Goal: Task Accomplishment & Management: Complete application form

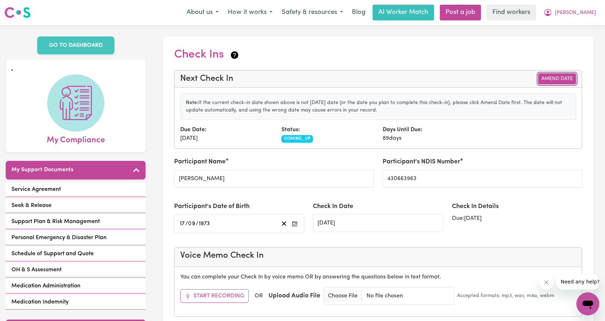
click at [572, 78] on button "Amend Date" at bounding box center [557, 78] width 38 height 11
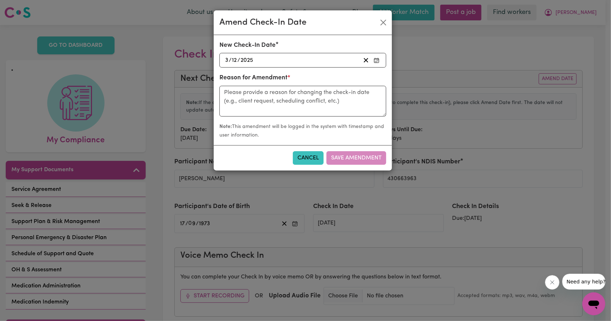
click at [336, 60] on div "2025-12-03 3 / 12 / 2025" at bounding box center [292, 60] width 136 height 10
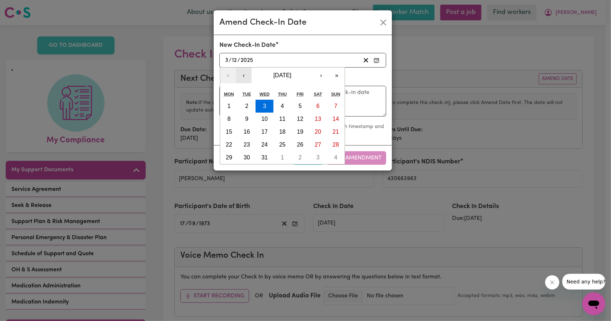
click at [243, 76] on button "‹" at bounding box center [244, 76] width 16 height 16
click at [294, 103] on button "5" at bounding box center [300, 106] width 18 height 13
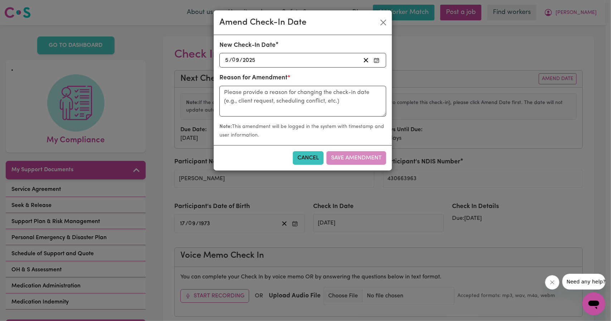
type input "[DATE]"
type input "5"
type input "9"
click at [346, 101] on textarea at bounding box center [302, 101] width 167 height 31
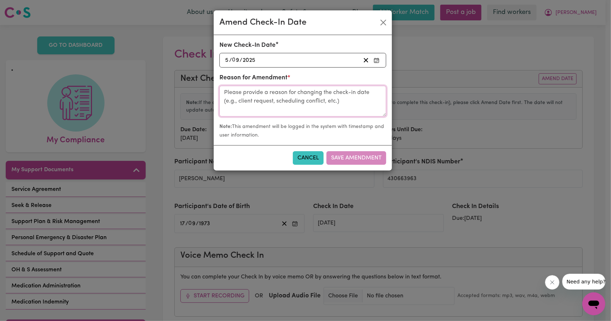
click at [346, 101] on textarea at bounding box center [302, 101] width 167 height 31
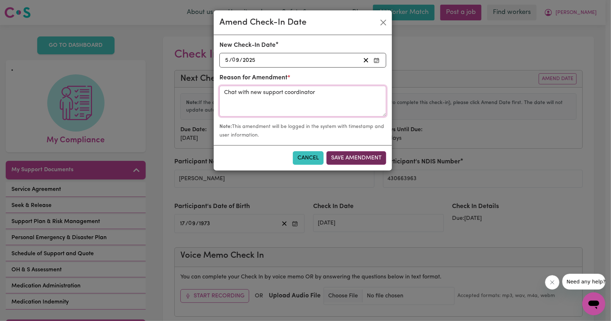
type textarea "Chat with new support coordinator"
click at [347, 153] on button "Save Amendment" at bounding box center [356, 158] width 60 height 14
type input "05/09/2025"
radio input "false"
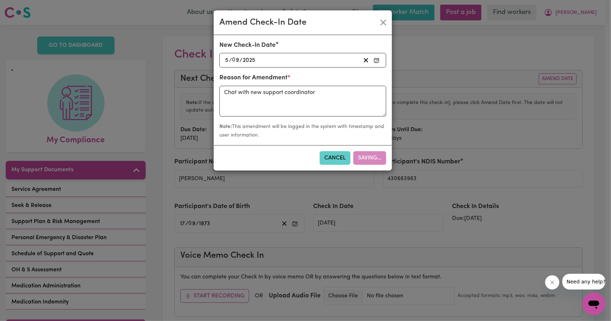
radio input "false"
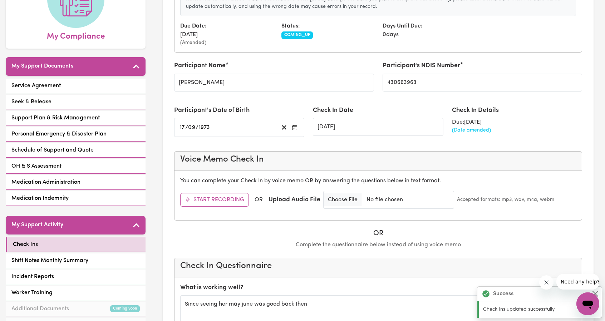
scroll to position [143, 0]
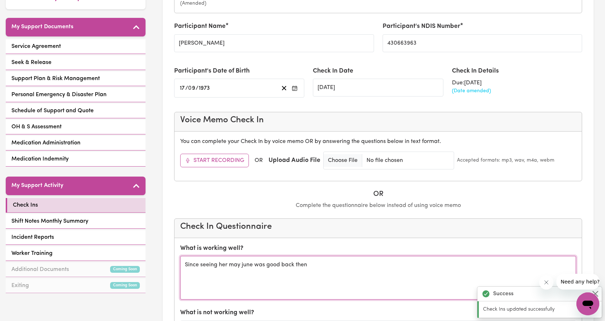
drag, startPoint x: 340, startPoint y: 266, endPoint x: 157, endPoint y: 259, distance: 183.0
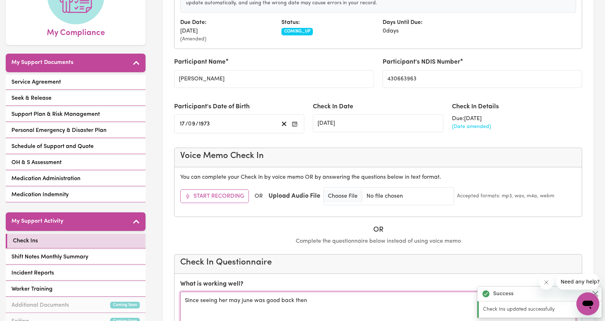
scroll to position [179, 0]
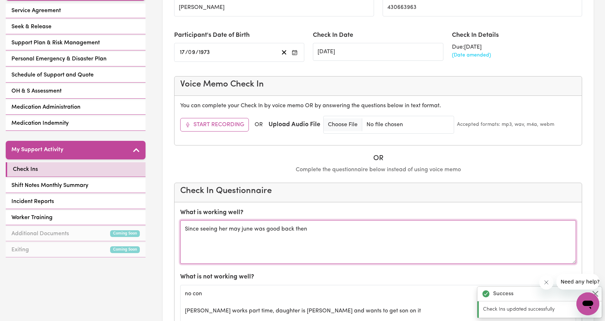
click at [283, 239] on textarea "Since seeing her may june was good back then" at bounding box center [378, 242] width 396 height 44
click at [332, 237] on textarea "Since seeing her may june was good back then" at bounding box center [378, 242] width 396 height 44
drag, startPoint x: 322, startPoint y: 232, endPoint x: 160, endPoint y: 215, distance: 162.6
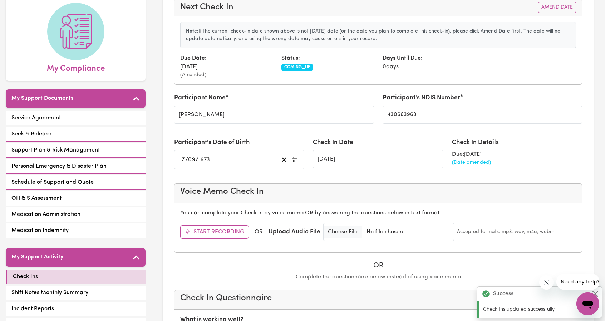
scroll to position [250, 0]
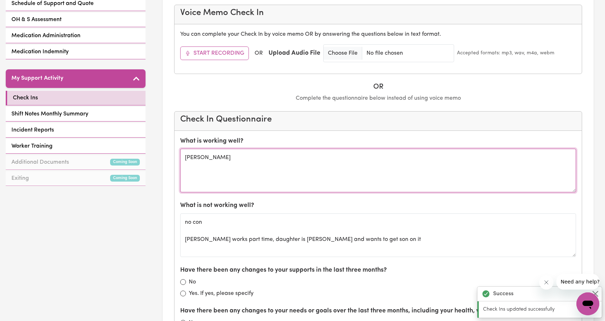
click at [267, 167] on textarea "Ana" at bounding box center [378, 171] width 396 height 44
drag, startPoint x: 200, startPoint y: 159, endPoint x: 121, endPoint y: 155, distance: 79.5
click at [121, 155] on div "GO TO DASHBOARD My Compliance My Support Documents Service Agreement Seek & Rel…" at bounding box center [302, 280] width 605 height 1011
click at [187, 160] on textarea "Since seeing her may june was good back then" at bounding box center [378, 171] width 396 height 44
click at [185, 159] on textarea "Since seeing her may june was good back then" at bounding box center [378, 171] width 396 height 44
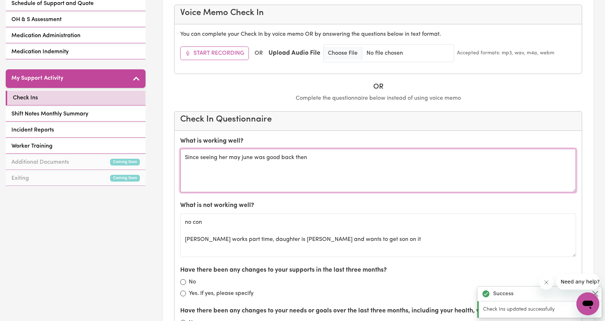
click at [191, 156] on textarea "Since seeing her may june was good back then" at bounding box center [378, 171] width 396 height 44
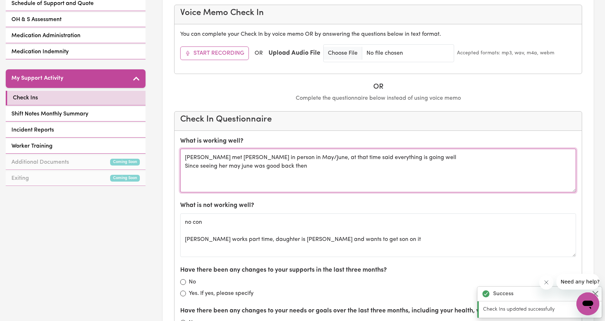
click at [306, 162] on textarea "Ana met Tiffiny in person in May/June, at that time said everything is going we…" at bounding box center [378, 171] width 396 height 44
drag, startPoint x: 308, startPoint y: 163, endPoint x: 181, endPoint y: 162, distance: 127.0
click at [181, 162] on textarea "Ana met Tiffiny in person in May/June, at that time said everything is going we…" at bounding box center [378, 171] width 396 height 44
click at [434, 158] on textarea "Ana met Tiffiny in person in May/June, at that time said everything is going we…" at bounding box center [378, 171] width 396 height 44
type textarea "Ana met Tiffiny in person in May/June, at that time said everything is going we…"
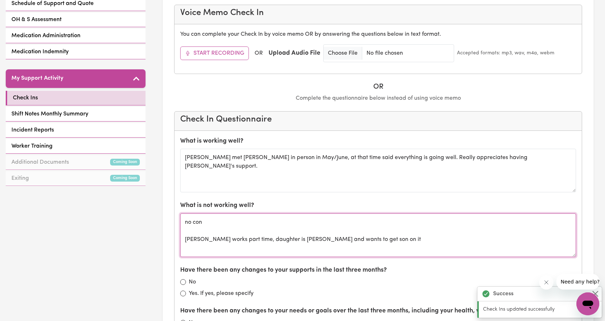
drag, startPoint x: 383, startPoint y: 232, endPoint x: 170, endPoint y: 207, distance: 214.3
click at [170, 207] on section "Check Ins Next Check In Amend Date Note: If the current check-in date shown abo…" at bounding box center [378, 274] width 431 height 976
click at [303, 235] on textarea "no con tiffiny works part time, daughter is ndis and wants to get son on it" at bounding box center [378, 236] width 396 height 44
drag, startPoint x: 387, startPoint y: 248, endPoint x: 182, endPoint y: 220, distance: 206.5
click at [182, 220] on textarea "no con tiffiny works part time, daughter is ndis and wants to get son on it" at bounding box center [378, 236] width 396 height 44
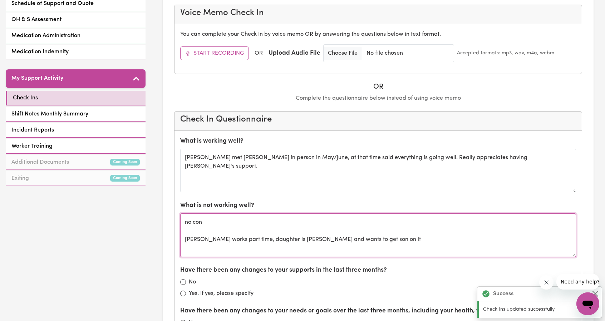
click at [223, 231] on textarea "no con tiffiny works part time, daughter is ndis and wants to get son on it" at bounding box center [378, 236] width 396 height 44
drag, startPoint x: 220, startPoint y: 229, endPoint x: 179, endPoint y: 218, distance: 42.7
click at [210, 226] on textarea "no con tiffiny works part time, daughter is ndis and wants to get son on it" at bounding box center [378, 236] width 396 height 44
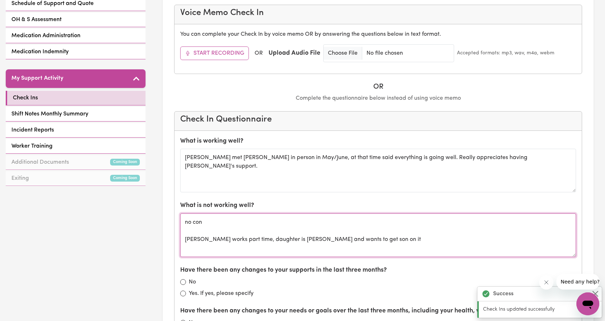
click at [210, 226] on textarea "no con tiffiny works part time, daughter is ndis and wants to get son on it" at bounding box center [378, 236] width 396 height 44
drag, startPoint x: 210, startPoint y: 223, endPoint x: 181, endPoint y: 219, distance: 28.5
click at [181, 219] on textarea "no con tiffiny works part time, daughter is ndis and wants to get son on it" at bounding box center [378, 236] width 396 height 44
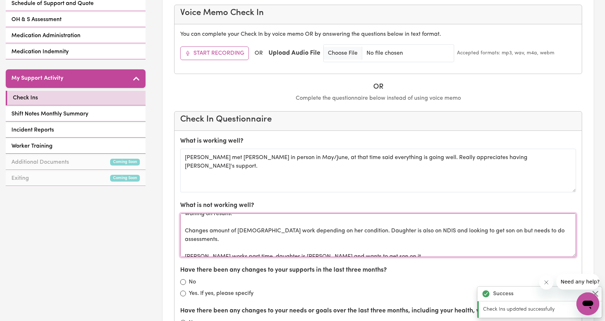
scroll to position [286, 0]
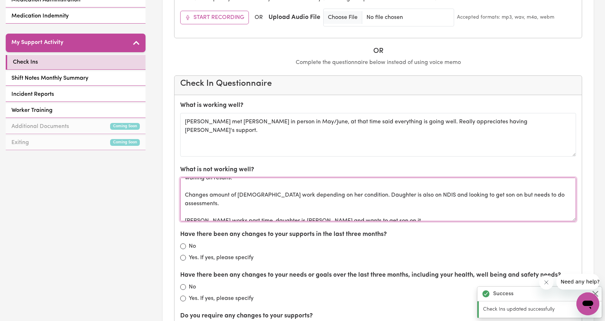
drag, startPoint x: 376, startPoint y: 217, endPoint x: 183, endPoint y: 201, distance: 193.8
click at [183, 201] on textarea "Issues outside of support. Felt plan was unfairly reduced. Change of circumstan…" at bounding box center [378, 200] width 396 height 44
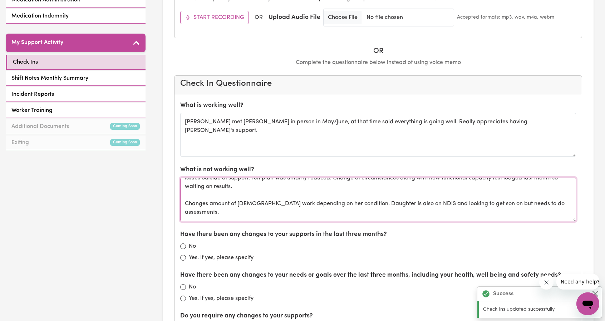
scroll to position [3, 0]
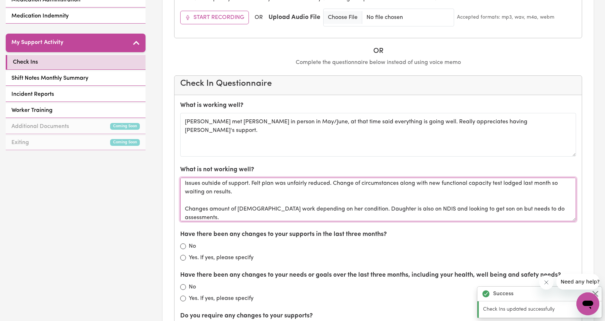
type textarea "Issues outside of support. Felt plan was unfairly reduced. Change of circumstan…"
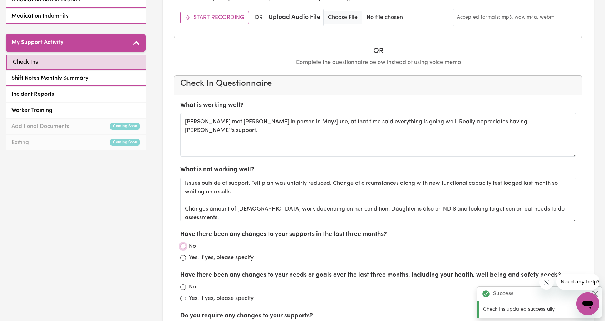
click at [184, 244] on input "No" at bounding box center [183, 247] width 6 height 6
radio input "true"
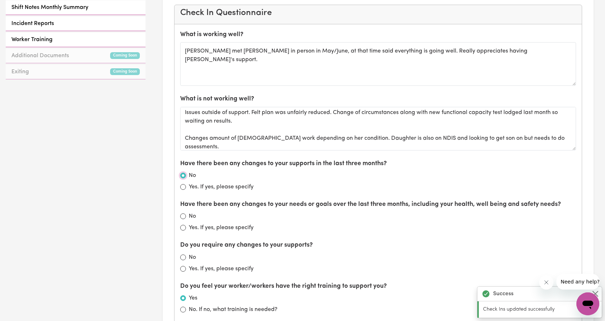
scroll to position [358, 0]
click at [184, 216] on div "No" at bounding box center [378, 215] width 396 height 9
click at [185, 214] on input "No" at bounding box center [183, 216] width 6 height 6
radio input "true"
click at [186, 253] on div "No" at bounding box center [378, 257] width 396 height 9
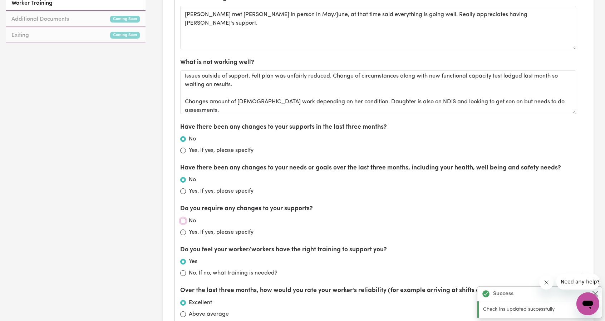
click at [183, 218] on input "No" at bounding box center [183, 221] width 6 height 6
radio input "true"
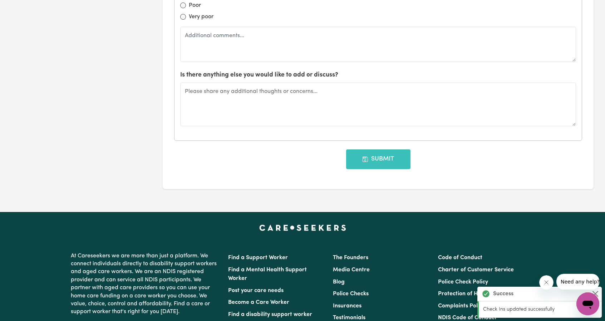
scroll to position [819, 0]
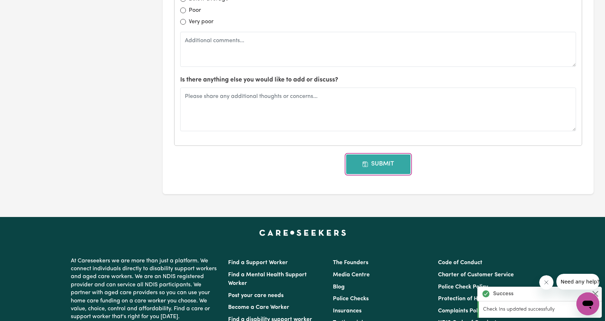
click at [373, 162] on button "Submit" at bounding box center [378, 164] width 64 height 19
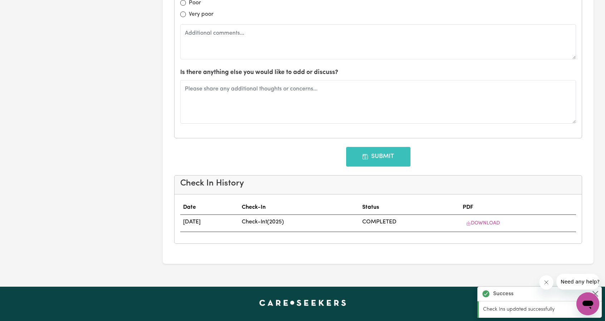
scroll to position [0, 0]
type input "05/12/2025"
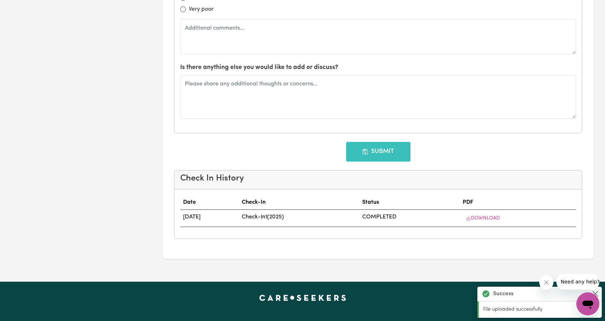
scroll to position [930, 0]
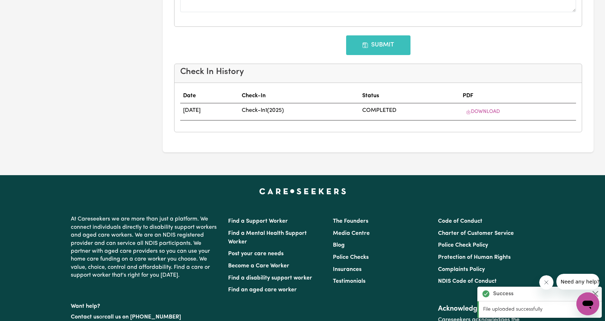
drag, startPoint x: 409, startPoint y: 104, endPoint x: 378, endPoint y: 110, distance: 31.2
click at [409, 104] on td "COMPLETED" at bounding box center [410, 111] width 101 height 17
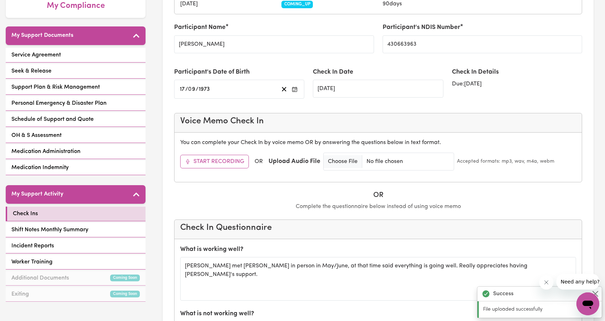
scroll to position [0, 0]
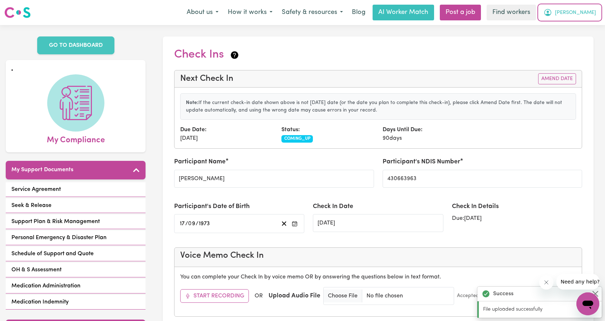
click at [594, 9] on span "[PERSON_NAME]" at bounding box center [575, 13] width 41 height 8
click at [580, 21] on link "My Dashboard" at bounding box center [572, 28] width 57 height 14
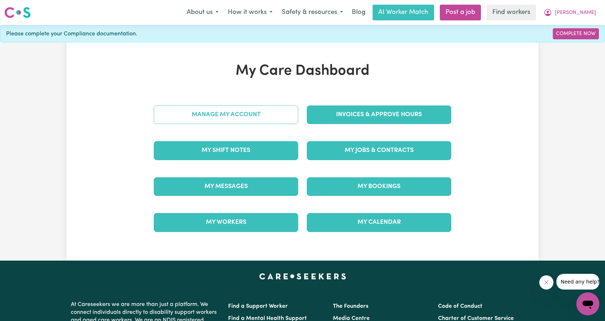
click at [245, 107] on link "Manage My Account" at bounding box center [226, 115] width 145 height 19
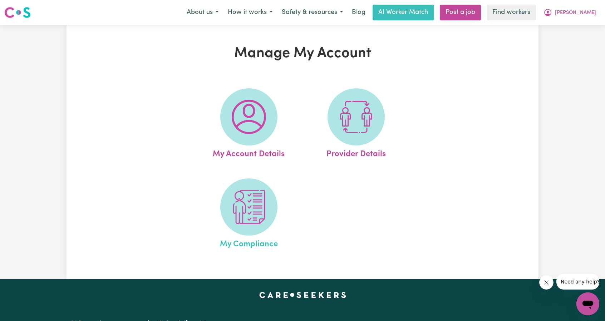
click at [275, 224] on link "My Compliance" at bounding box center [248, 215] width 103 height 72
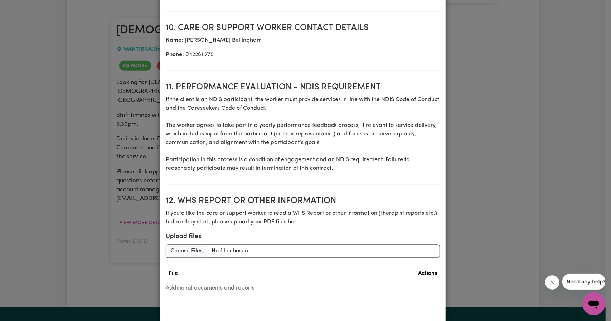
scroll to position [937, 0]
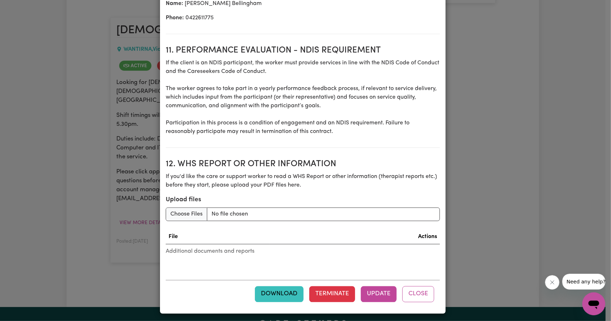
click at [289, 295] on button "Download" at bounding box center [279, 294] width 49 height 16
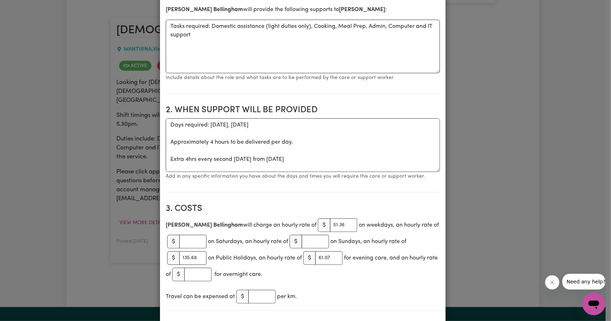
scroll to position [0, 0]
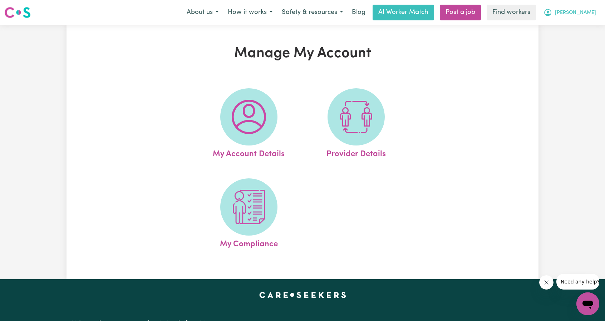
click at [584, 14] on span "[PERSON_NAME]" at bounding box center [575, 13] width 41 height 8
click at [555, 30] on link "My Dashboard" at bounding box center [572, 28] width 57 height 14
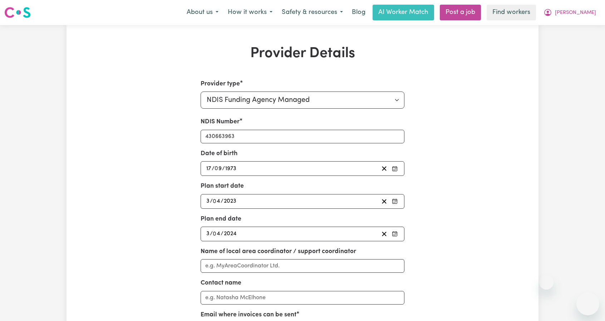
select select "NDIS_FUNDING_AGENCY_MANAGED"
click at [264, 199] on div "2023-04-03 3 / 0 4 / 2023" at bounding box center [292, 202] width 174 height 10
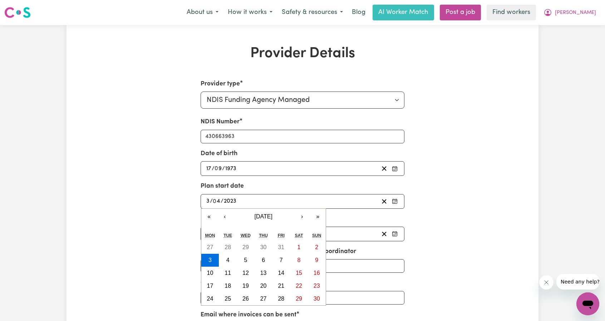
click at [264, 199] on div "2023-04-03 3 / 0 4 / 2023" at bounding box center [292, 202] width 174 height 10
click at [301, 213] on button "›" at bounding box center [302, 217] width 16 height 16
click at [317, 218] on button "»" at bounding box center [318, 217] width 16 height 16
click at [306, 217] on button "›" at bounding box center [302, 217] width 16 height 16
click at [314, 216] on button "»" at bounding box center [318, 217] width 16 height 16
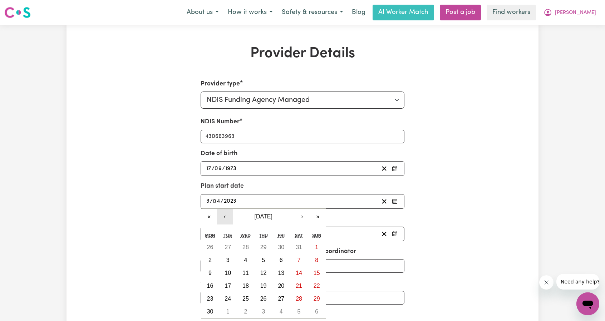
click at [228, 214] on button "‹" at bounding box center [225, 217] width 16 height 16
click at [298, 259] on abbr "12" at bounding box center [299, 260] width 6 height 6
type input "2025-04-12"
type input "12"
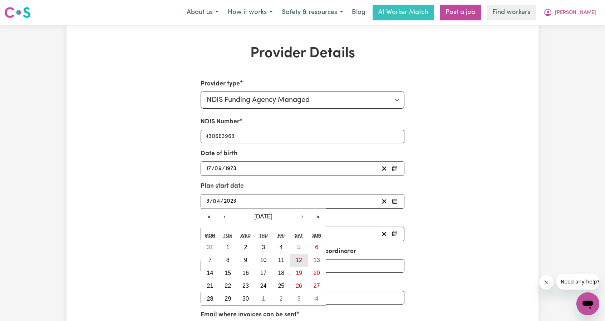
type input "2025"
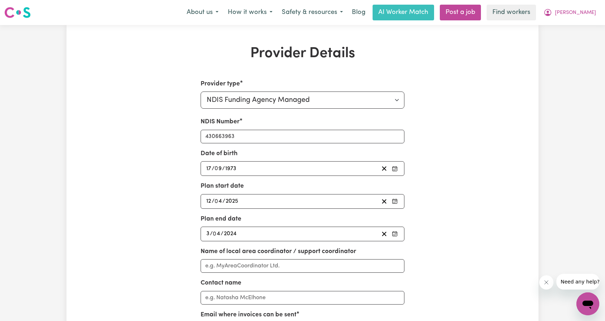
click at [275, 231] on div "2024-04-03 3 / 0 4 / 2024" at bounding box center [292, 234] width 174 height 10
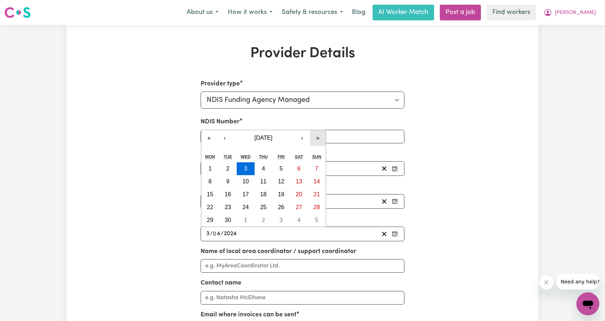
click at [318, 138] on button "»" at bounding box center [318, 138] width 16 height 16
click at [292, 180] on button "11" at bounding box center [299, 181] width 18 height 13
type input "2026-04-11"
type input "11"
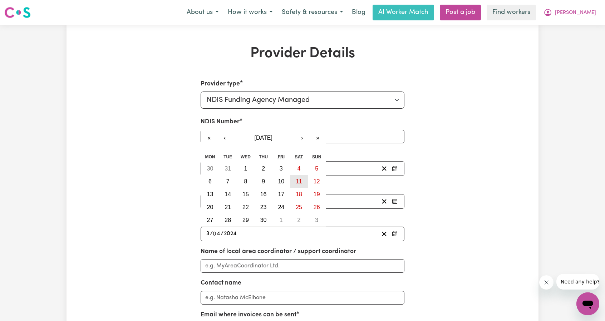
type input "2026"
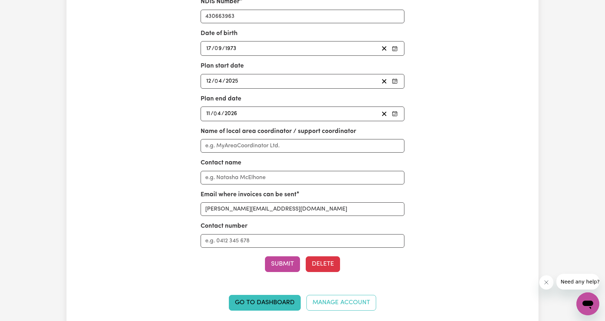
scroll to position [179, 0]
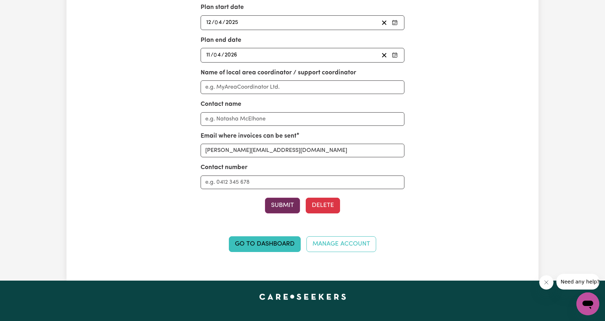
click at [284, 205] on button "Submit" at bounding box center [282, 206] width 35 height 16
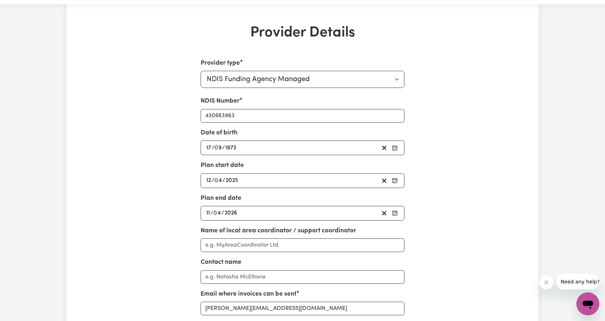
scroll to position [0, 0]
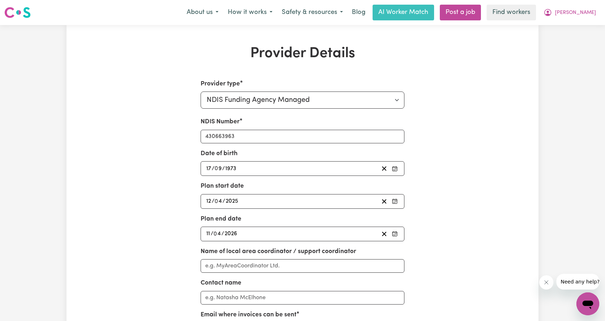
click at [575, 20] on div "About us How it works Safety & resources Blog AI Worker Match Post a job Find w…" at bounding box center [391, 13] width 419 height 16
click at [579, 11] on button "[PERSON_NAME]" at bounding box center [570, 12] width 62 height 15
drag, startPoint x: 579, startPoint y: 19, endPoint x: 575, endPoint y: 29, distance: 11.0
click at [575, 29] on link "My Dashboard" at bounding box center [572, 28] width 57 height 14
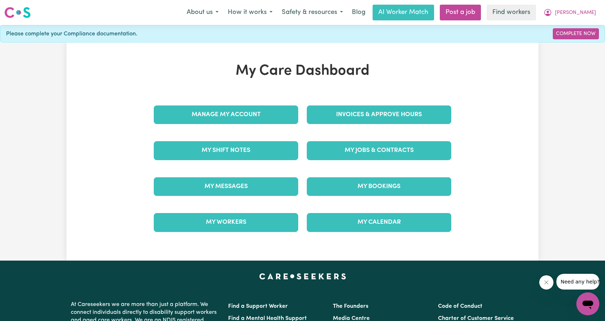
click at [376, 125] on div "Invoices & Approve Hours" at bounding box center [379, 115] width 153 height 36
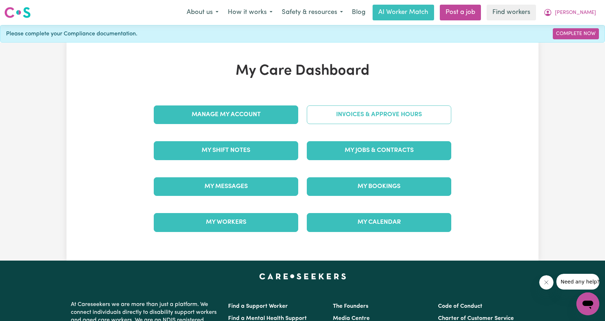
click at [377, 119] on link "Invoices & Approve Hours" at bounding box center [379, 115] width 145 height 19
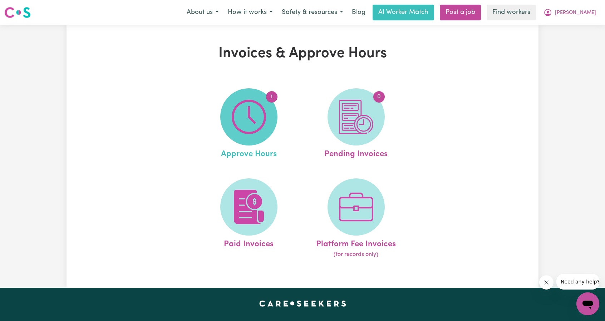
click at [260, 121] on img at bounding box center [249, 117] width 34 height 34
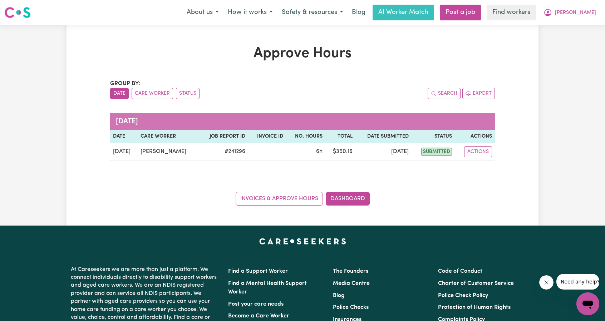
click at [551, 65] on div "Approve Hours Group by: Date Care Worker Status Search Export September 2025 Da…" at bounding box center [302, 125] width 605 height 201
click at [582, 9] on button "[PERSON_NAME]" at bounding box center [570, 12] width 62 height 15
click at [575, 23] on link "My Dashboard" at bounding box center [572, 28] width 57 height 14
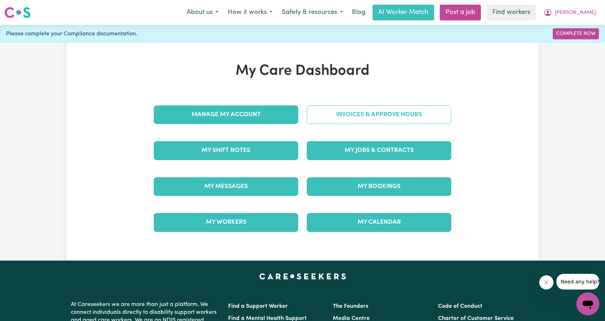
click at [368, 118] on link "Invoices & Approve Hours" at bounding box center [379, 115] width 145 height 19
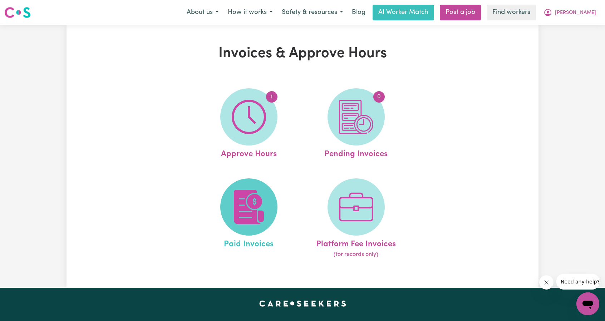
click at [250, 195] on img at bounding box center [249, 207] width 34 height 34
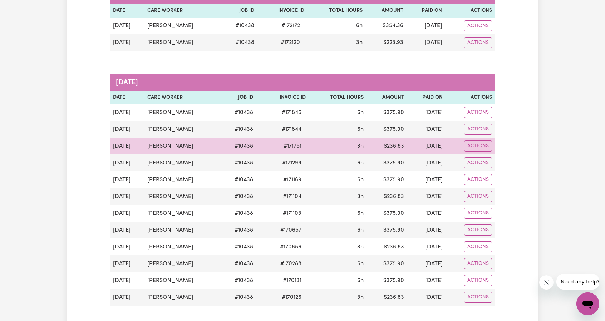
scroll to position [143, 0]
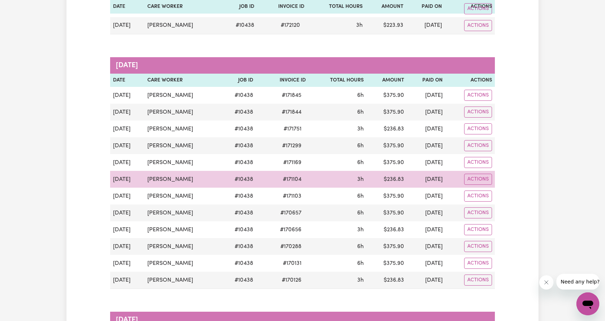
drag, startPoint x: 110, startPoint y: 146, endPoint x: 448, endPoint y: 174, distance: 338.9
click at [448, 174] on tbody "Aug 28 Marlinda Bellingham # 10438 # 171845 6h $ 375.90 2 Sep 2025 Actions Aug …" at bounding box center [302, 188] width 385 height 202
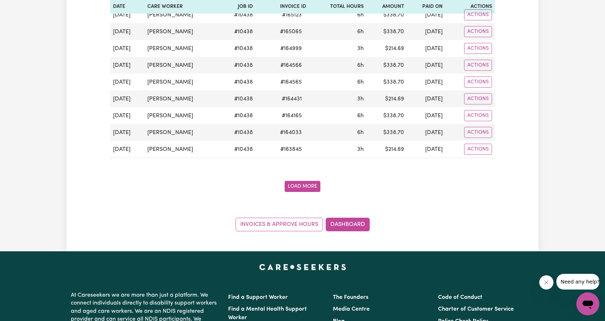
scroll to position [1038, 0]
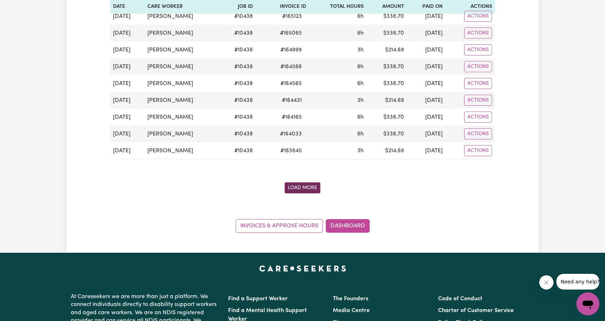
click at [309, 182] on button "Load More" at bounding box center [303, 187] width 36 height 11
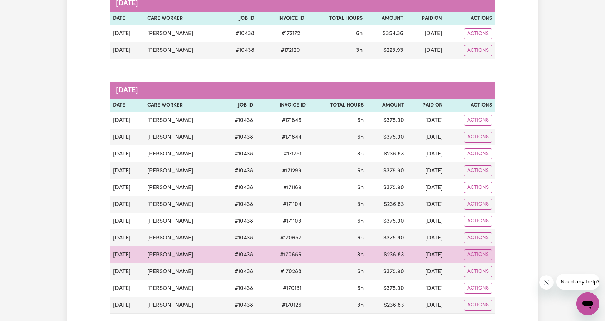
scroll to position [0, 0]
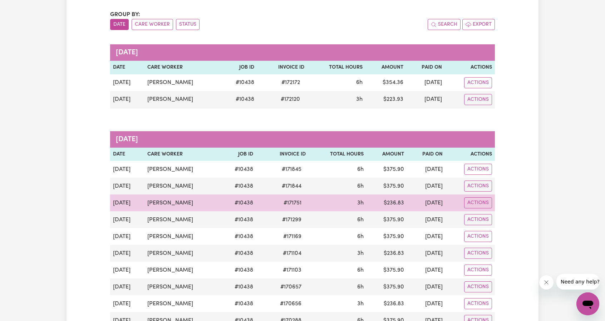
scroll to position [72, 0]
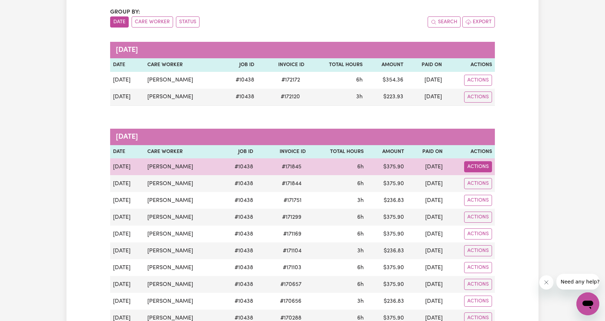
click at [472, 165] on button "Actions" at bounding box center [478, 166] width 28 height 11
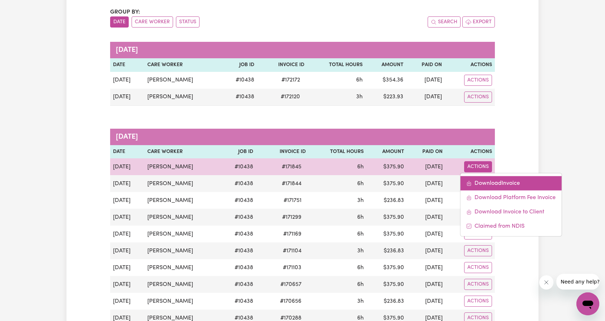
click at [477, 177] on link "Download Invoice" at bounding box center [510, 183] width 101 height 14
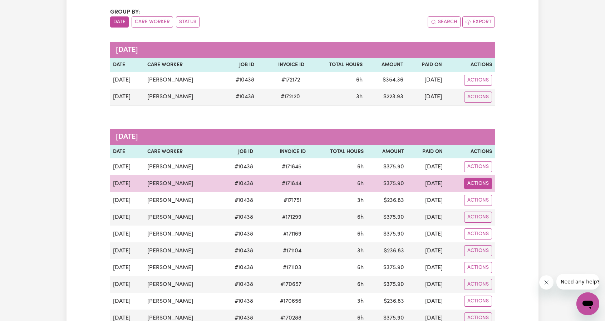
click at [480, 182] on button "Actions" at bounding box center [478, 183] width 28 height 11
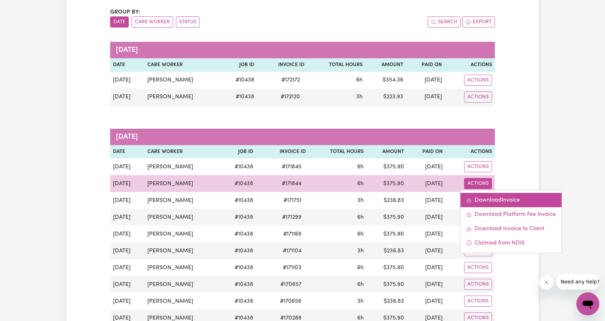
click at [482, 196] on link "Download Invoice" at bounding box center [510, 200] width 101 height 14
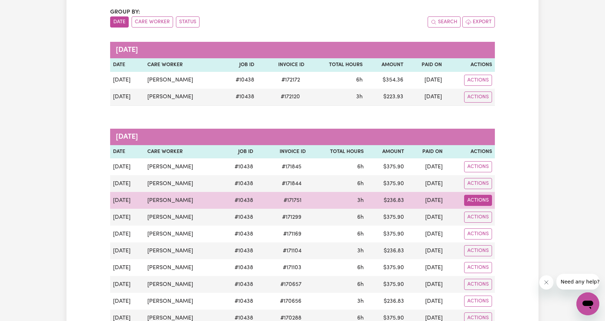
click at [471, 197] on button "Actions" at bounding box center [478, 200] width 28 height 11
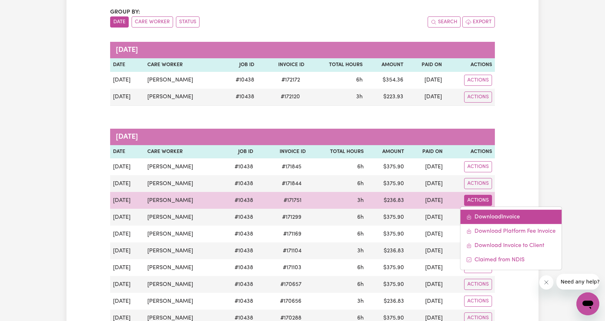
click at [483, 214] on link "Download Invoice" at bounding box center [510, 217] width 101 height 14
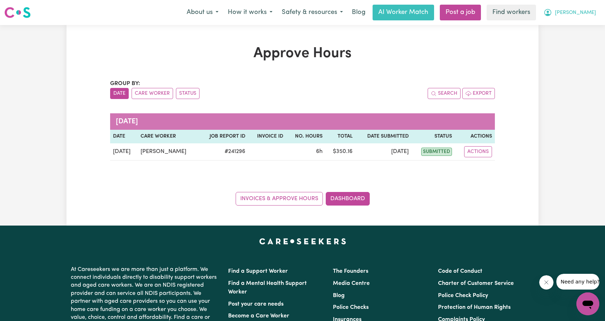
click at [552, 9] on icon "My Account" at bounding box center [548, 12] width 9 height 9
click at [574, 21] on link "My Dashboard" at bounding box center [572, 28] width 57 height 14
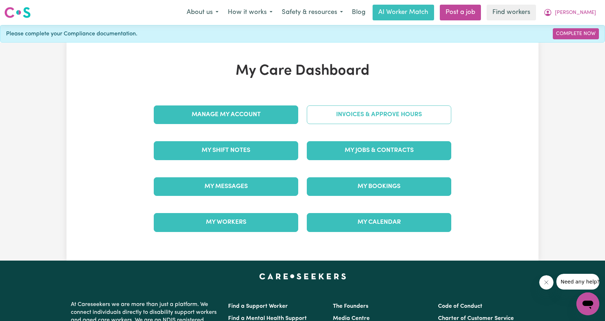
click at [401, 111] on link "Invoices & Approve Hours" at bounding box center [379, 115] width 145 height 19
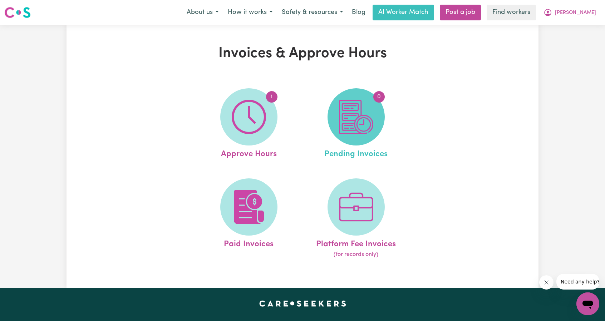
click at [361, 113] on img at bounding box center [356, 117] width 34 height 34
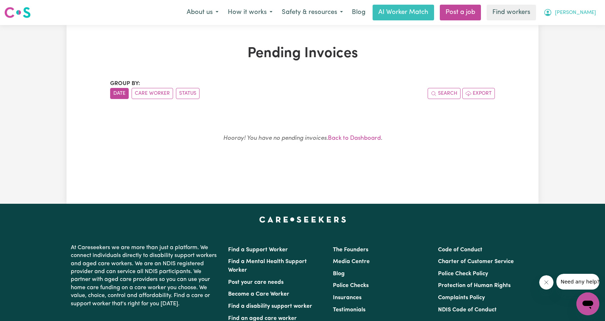
click at [586, 15] on span "[PERSON_NAME]" at bounding box center [575, 13] width 41 height 8
click at [577, 28] on link "My Dashboard" at bounding box center [572, 28] width 57 height 14
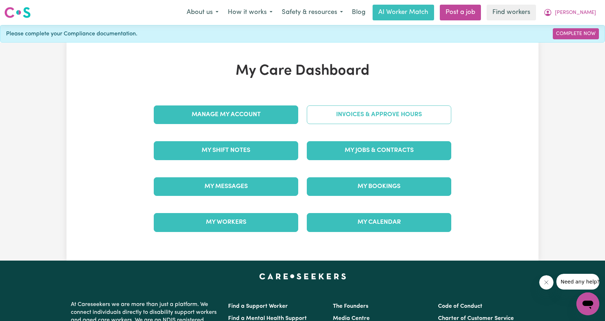
click at [348, 117] on link "Invoices & Approve Hours" at bounding box center [379, 115] width 145 height 19
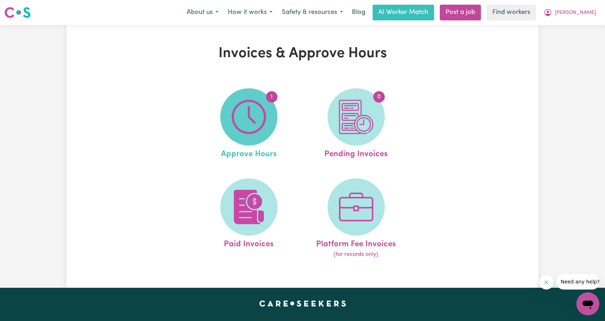
click at [260, 126] on img at bounding box center [249, 117] width 34 height 34
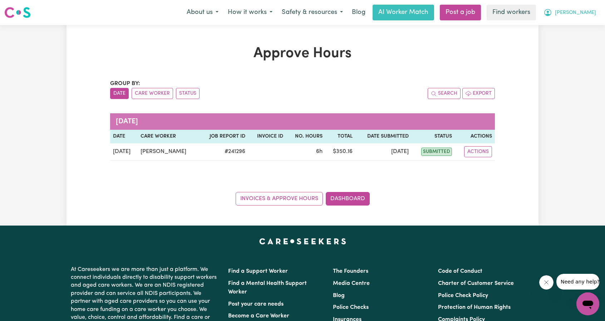
click at [585, 16] on span "Tiffiny" at bounding box center [575, 13] width 41 height 8
click at [580, 23] on link "My Dashboard" at bounding box center [572, 28] width 57 height 14
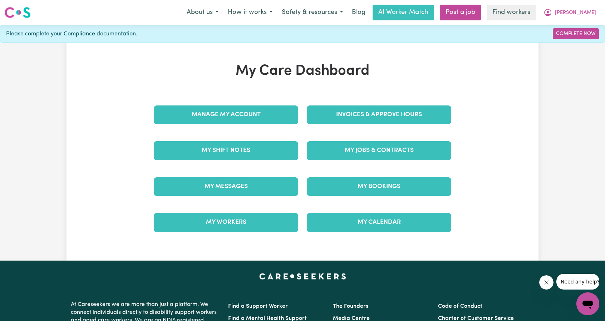
click at [372, 127] on div "Invoices & Approve Hours" at bounding box center [379, 115] width 153 height 36
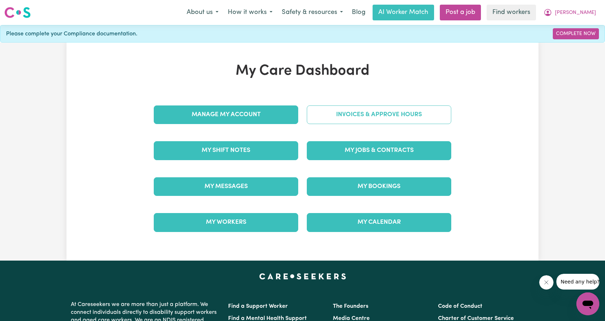
click at [380, 118] on link "Invoices & Approve Hours" at bounding box center [379, 115] width 145 height 19
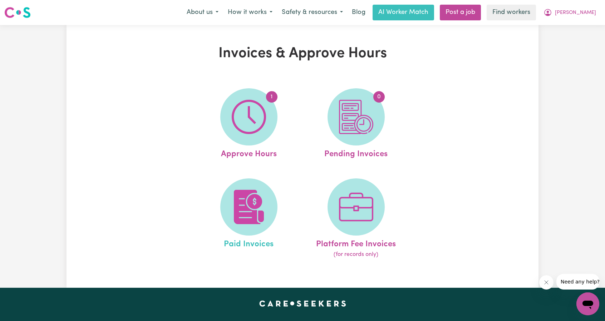
click at [277, 192] on link "Paid Invoices" at bounding box center [248, 219] width 103 height 81
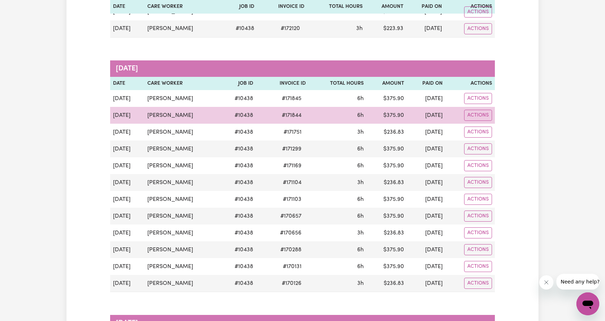
scroll to position [143, 0]
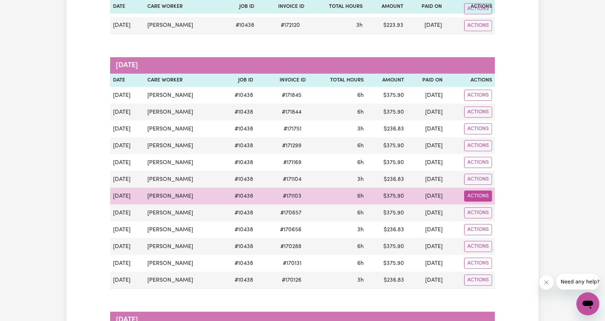
click at [480, 192] on button "Actions" at bounding box center [478, 196] width 28 height 11
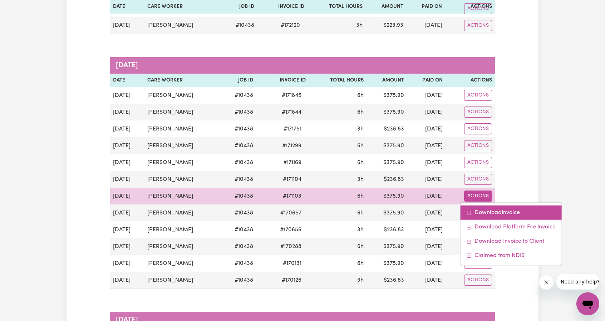
click at [498, 209] on link "Download Invoice" at bounding box center [510, 213] width 101 height 14
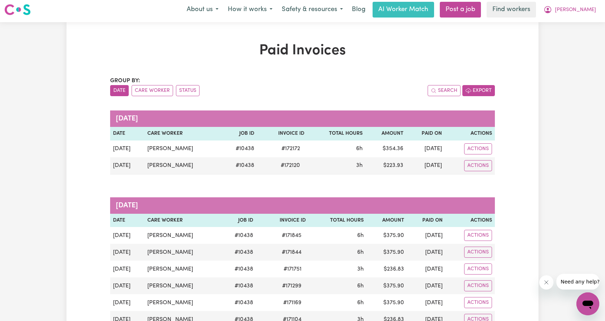
scroll to position [0, 0]
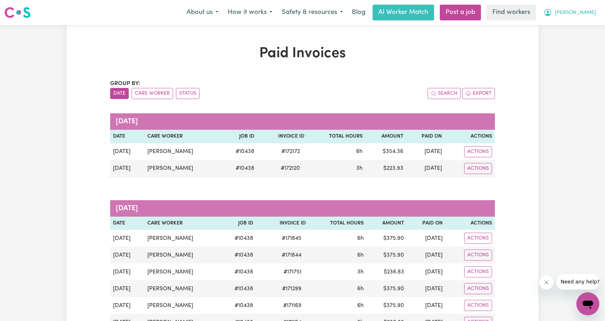
click at [583, 15] on span "[PERSON_NAME]" at bounding box center [575, 13] width 41 height 8
click at [575, 28] on link "My Dashboard" at bounding box center [572, 28] width 57 height 14
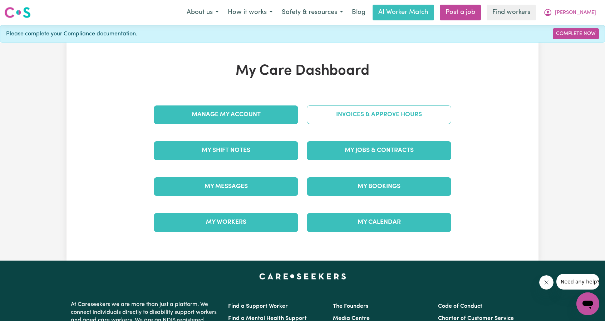
click at [434, 111] on link "Invoices & Approve Hours" at bounding box center [379, 115] width 145 height 19
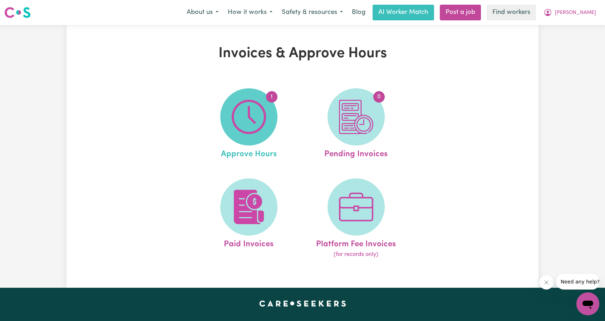
click at [277, 120] on span "1" at bounding box center [248, 116] width 57 height 57
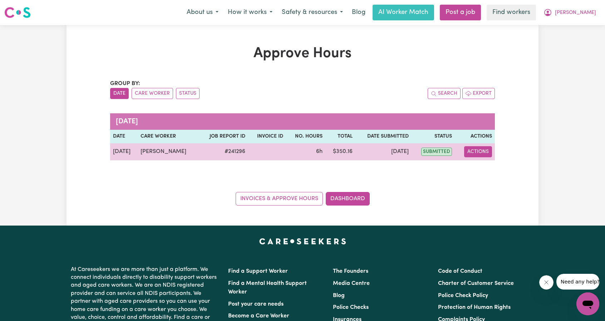
click at [477, 151] on button "Actions" at bounding box center [478, 151] width 28 height 11
click at [487, 162] on link "View Job Report" at bounding box center [494, 168] width 61 height 14
select select "pm"
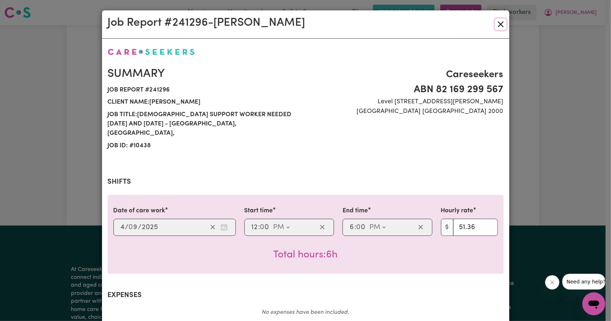
click at [497, 23] on button "Close" at bounding box center [500, 24] width 11 height 11
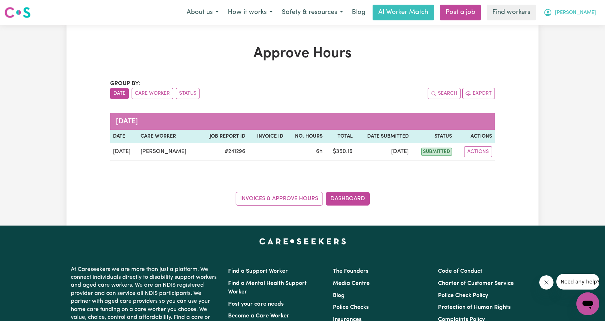
click at [552, 15] on icon "My Account" at bounding box center [548, 12] width 7 height 7
click at [561, 26] on link "My Dashboard" at bounding box center [572, 28] width 57 height 14
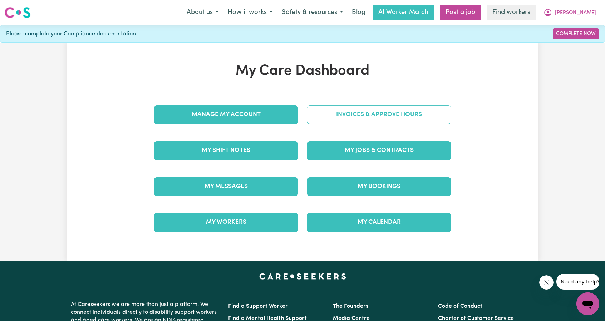
click at [394, 113] on link "Invoices & Approve Hours" at bounding box center [379, 115] width 145 height 19
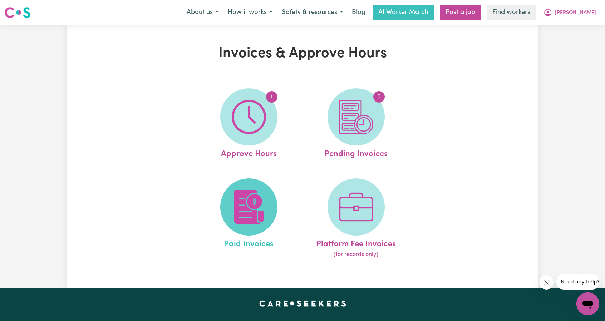
click at [264, 200] on img at bounding box center [249, 207] width 34 height 34
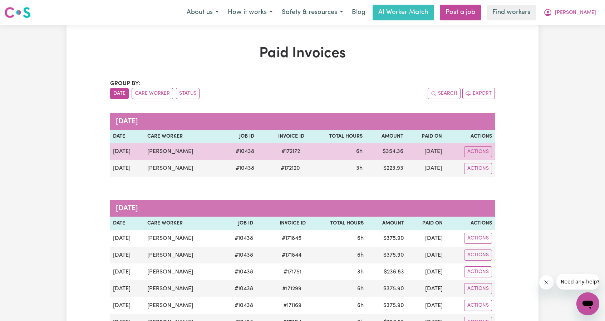
click at [476, 145] on td "Actions" at bounding box center [470, 151] width 50 height 17
click at [476, 147] on button "Actions" at bounding box center [478, 151] width 28 height 11
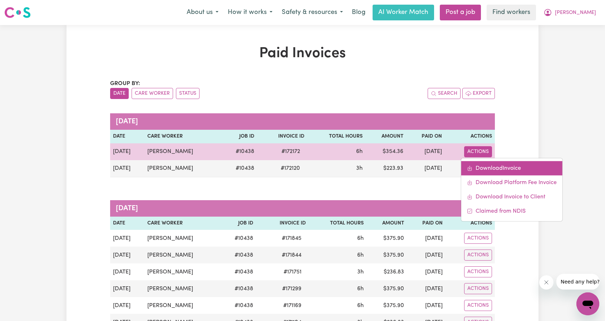
click at [493, 171] on link "Download Invoice" at bounding box center [512, 168] width 101 height 14
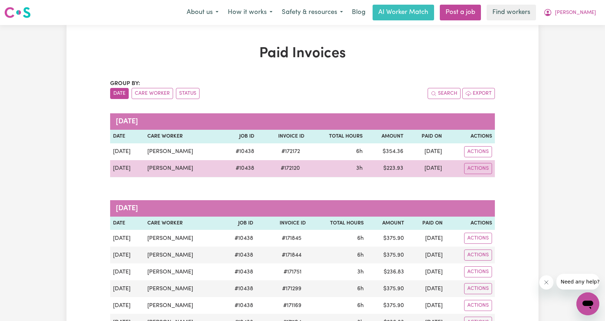
click at [472, 161] on td "Actions" at bounding box center [470, 168] width 50 height 17
click at [473, 165] on button "Actions" at bounding box center [478, 168] width 28 height 11
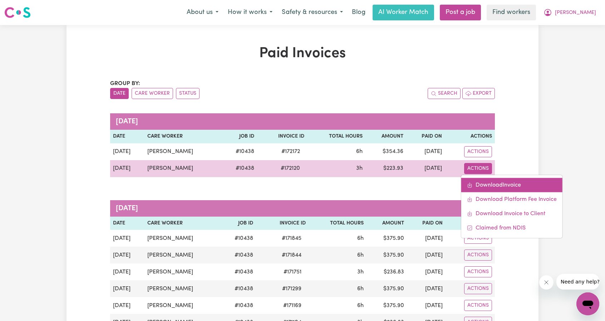
click at [485, 186] on link "Download Invoice" at bounding box center [512, 185] width 101 height 14
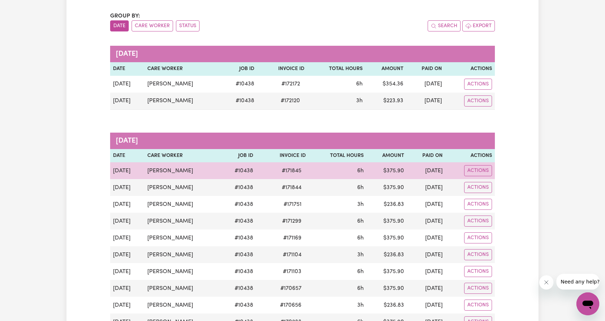
scroll to position [72, 0]
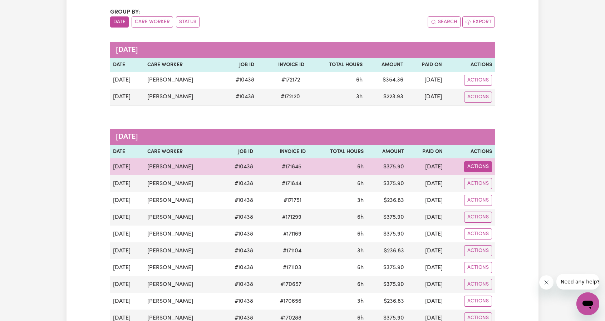
click at [477, 171] on button "Actions" at bounding box center [478, 166] width 28 height 11
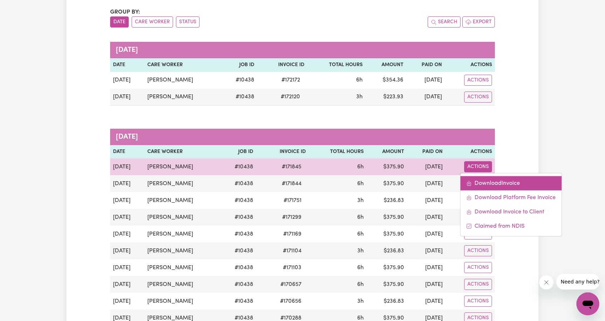
click at [484, 186] on link "Download Invoice" at bounding box center [510, 183] width 101 height 14
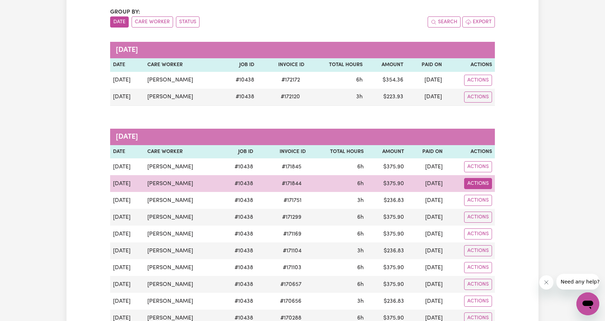
click at [469, 185] on button "Actions" at bounding box center [478, 183] width 28 height 11
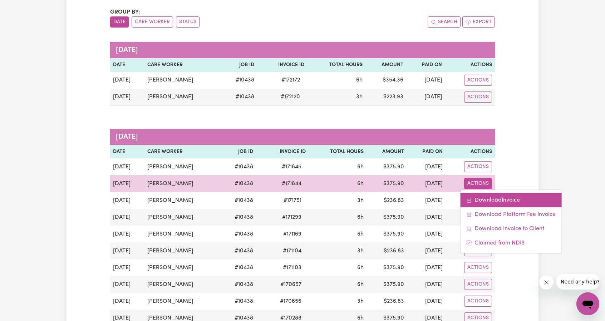
click at [471, 200] on icon "Download invoice #171844" at bounding box center [469, 201] width 4 height 3
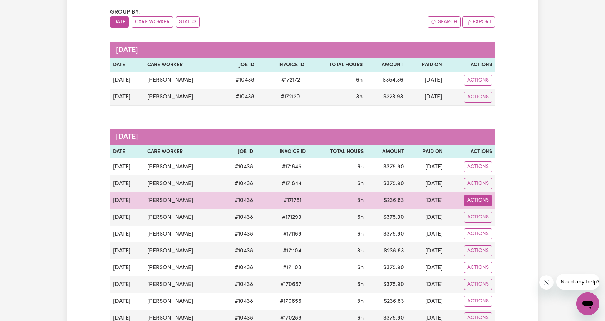
click at [473, 198] on button "Actions" at bounding box center [478, 200] width 28 height 11
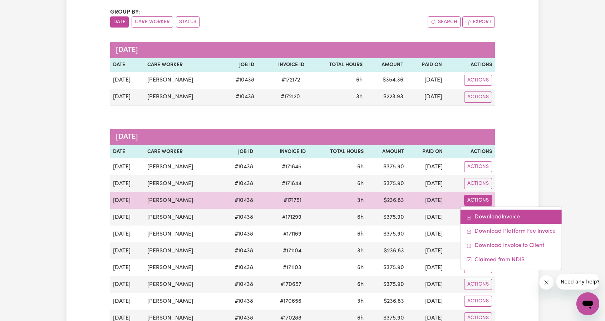
click at [479, 214] on link "Download Invoice" at bounding box center [510, 217] width 101 height 14
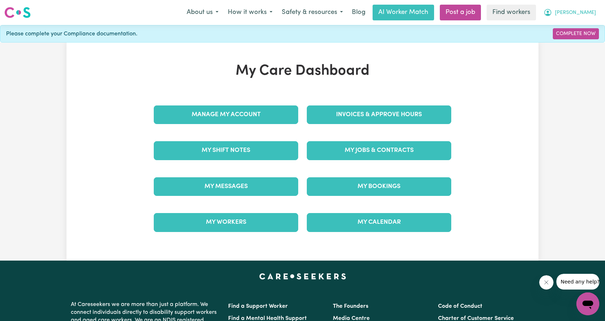
click at [593, 14] on span "[PERSON_NAME]" at bounding box center [575, 13] width 41 height 8
click at [580, 46] on link "Logout" at bounding box center [572, 41] width 57 height 14
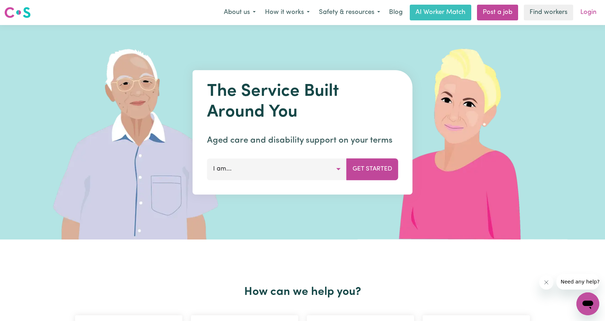
click at [581, 15] on link "Login" at bounding box center [588, 13] width 25 height 16
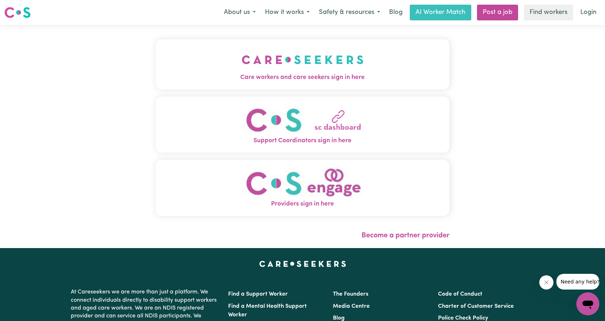
click at [245, 68] on img "Care workers and care seekers sign in here" at bounding box center [303, 60] width 122 height 26
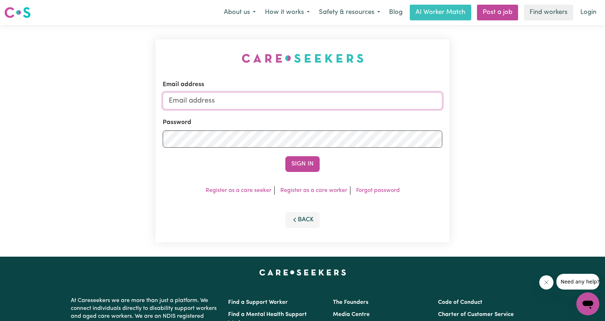
drag, startPoint x: 1, startPoint y: 22, endPoint x: 255, endPoint y: 97, distance: 265.6
click at [255, 97] on input "Email address" at bounding box center [303, 100] width 280 height 17
drag, startPoint x: 205, startPoint y: 100, endPoint x: 370, endPoint y: 113, distance: 165.4
click at [370, 114] on form "Email address [EMAIL_ADDRESS][PERSON_NAME][DOMAIN_NAME] Password Sign In" at bounding box center [303, 126] width 280 height 92
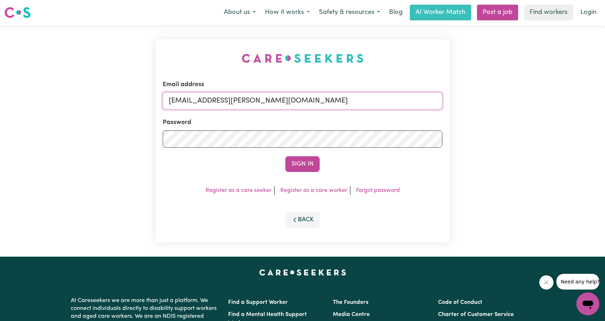
click at [300, 105] on input "[EMAIL_ADDRESS][PERSON_NAME][DOMAIN_NAME]" at bounding box center [303, 100] width 280 height 17
drag, startPoint x: 206, startPoint y: 99, endPoint x: 370, endPoint y: 116, distance: 164.7
click at [362, 114] on form "Email address [EMAIL_ADDRESS][PERSON_NAME][DOMAIN_NAME] Password Sign In" at bounding box center [303, 126] width 280 height 92
paste input "[PERSON_NAME].h@disabilitysupportlink"
type input "[EMAIL_ADDRESS][PERSON_NAME][DOMAIN_NAME]"
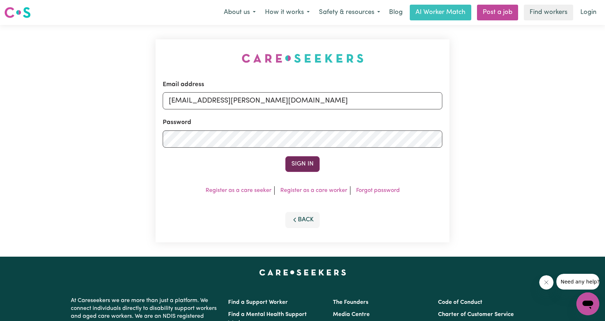
click at [312, 163] on button "Sign In" at bounding box center [303, 164] width 34 height 16
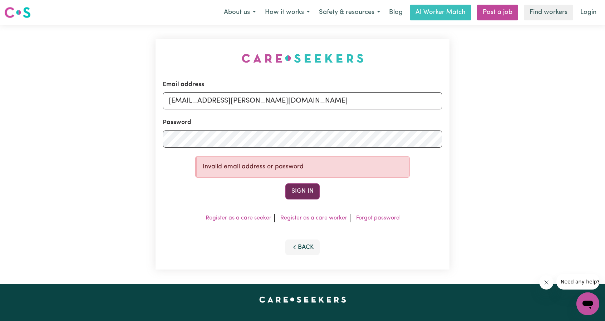
click at [293, 189] on button "Sign In" at bounding box center [303, 192] width 34 height 16
